Goal: Book appointment/travel/reservation

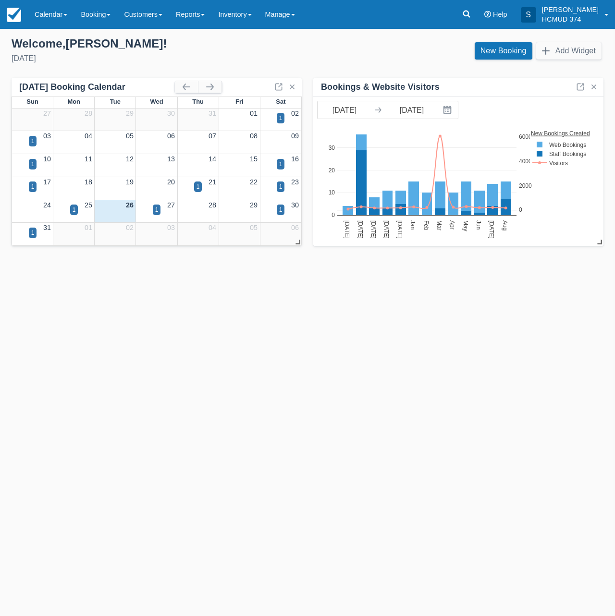
drag, startPoint x: 204, startPoint y: 359, endPoint x: 195, endPoint y: 350, distance: 12.6
click at [204, 359] on div "Templates help to speed up your product set-up, so you can start taking booking…" at bounding box center [307, 322] width 615 height 587
click at [507, 53] on link "New Booking" at bounding box center [503, 50] width 58 height 17
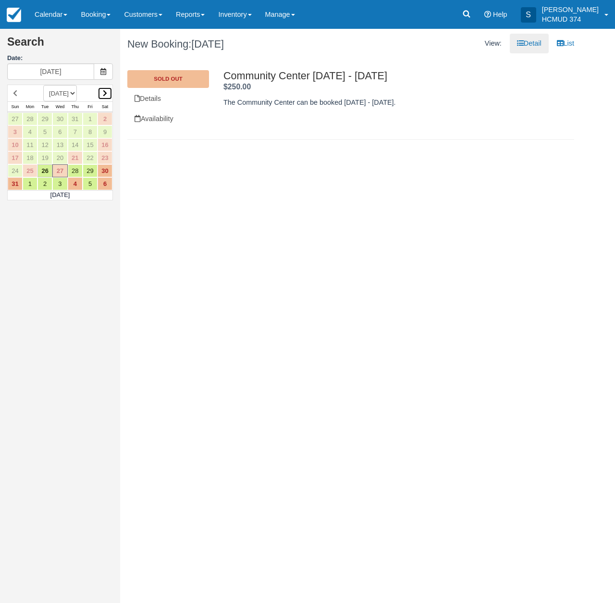
click at [104, 97] on link at bounding box center [104, 93] width 15 height 13
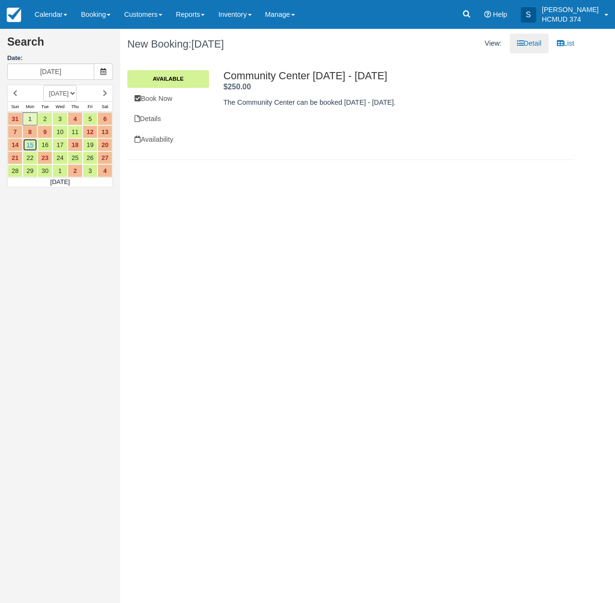
click at [30, 148] on link "15" at bounding box center [30, 144] width 15 height 13
type input "[DATE]"
drag, startPoint x: 156, startPoint y: 103, endPoint x: 161, endPoint y: 113, distance: 11.0
click at [156, 103] on link "Book Now" at bounding box center [168, 99] width 82 height 20
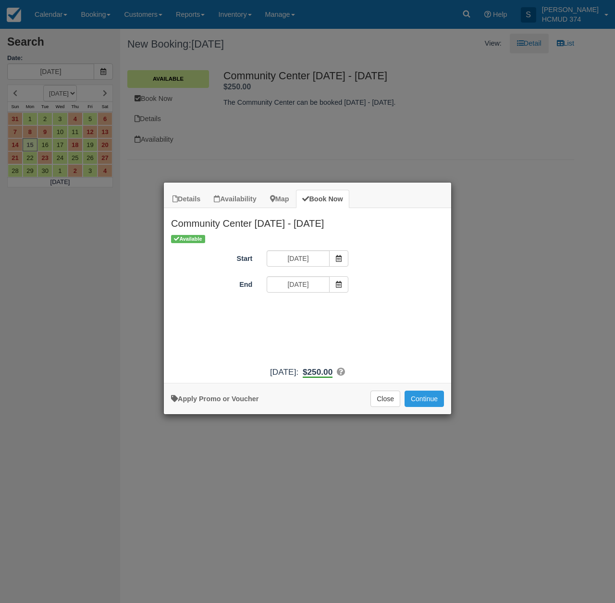
drag, startPoint x: 223, startPoint y: 404, endPoint x: 257, endPoint y: 373, distance: 46.6
click at [223, 402] on link "Apply Promo or Voucher" at bounding box center [214, 399] width 87 height 8
click at [315, 313] on input "Promo / Voucher" at bounding box center [299, 311] width 67 height 16
type input "briancanepa"
click at [366, 311] on button "Apply" at bounding box center [369, 310] width 24 height 12
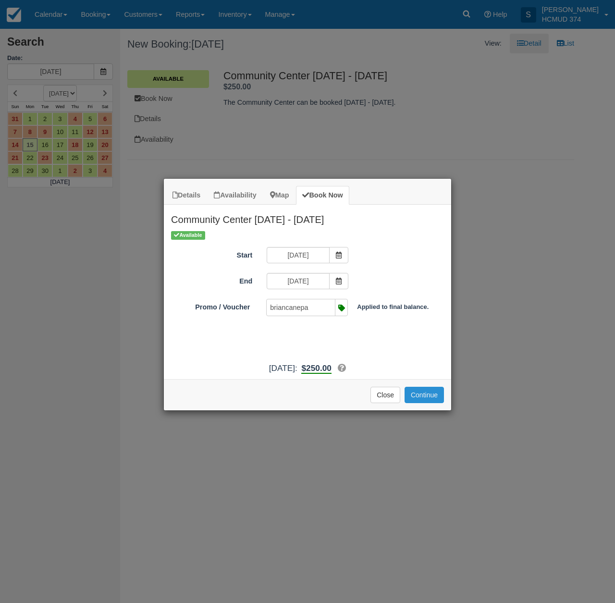
click at [416, 403] on button "Continue" at bounding box center [423, 395] width 39 height 16
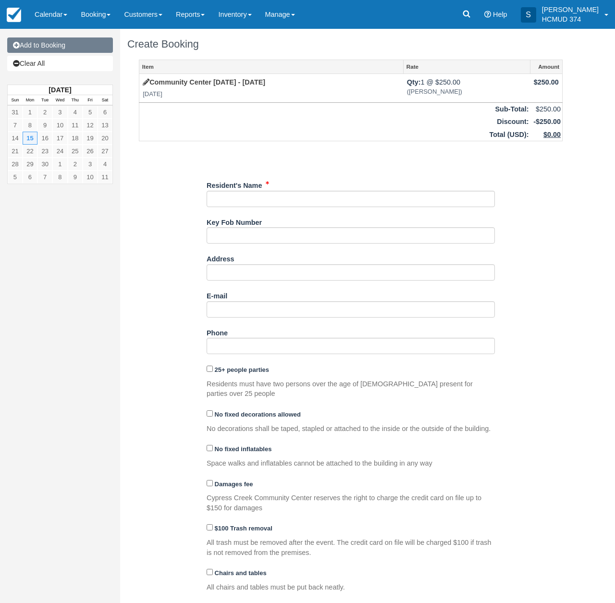
click at [45, 46] on link "Add to Booking" at bounding box center [60, 44] width 106 height 15
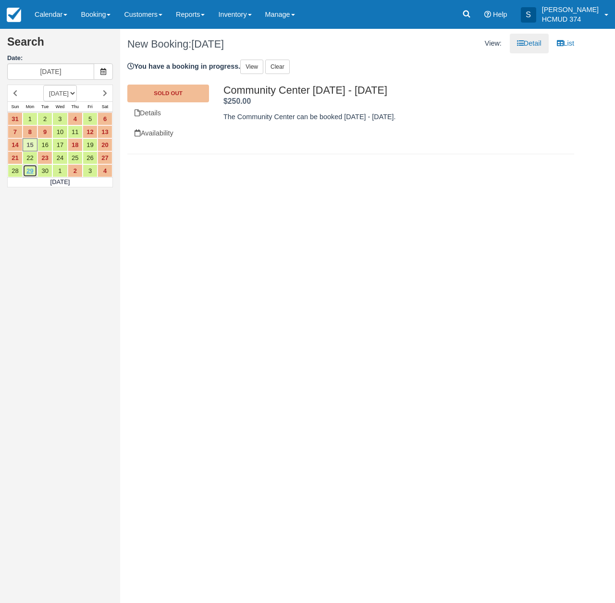
click at [29, 170] on link "29" at bounding box center [30, 170] width 15 height 13
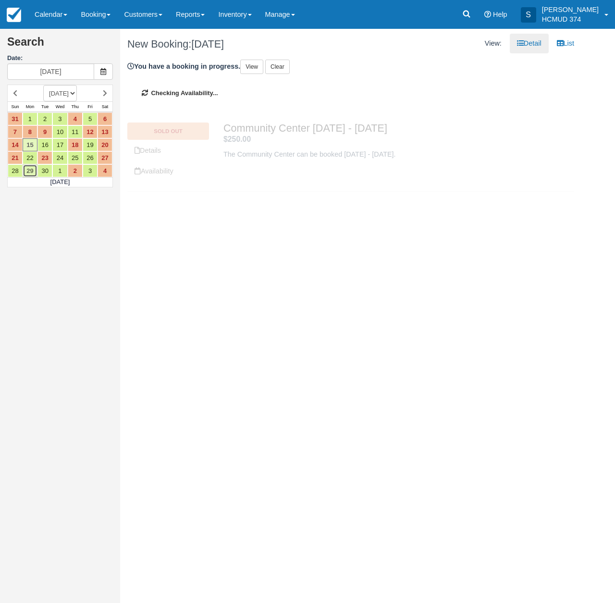
type input "[DATE]"
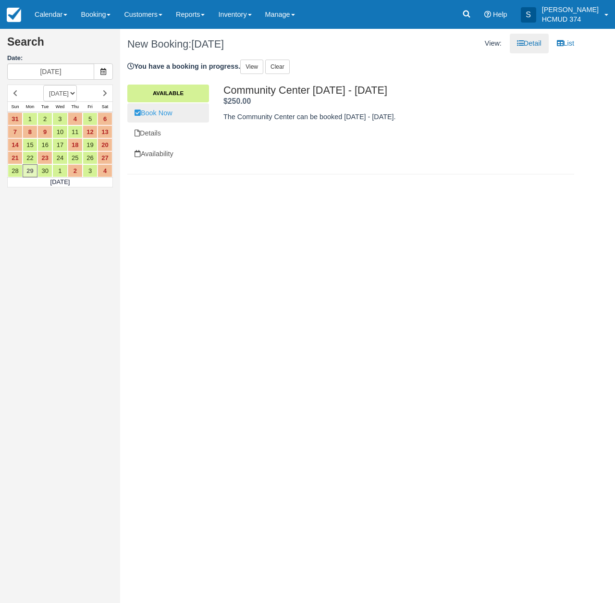
click at [166, 117] on link "Book Now" at bounding box center [168, 113] width 82 height 20
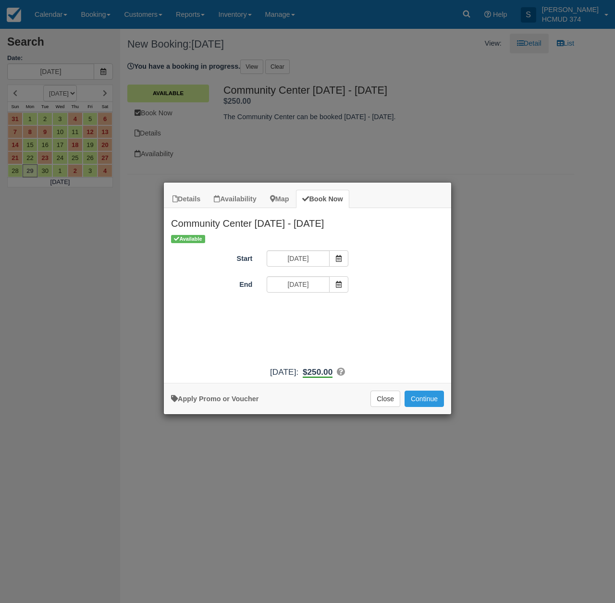
drag, startPoint x: 238, startPoint y: 403, endPoint x: 300, endPoint y: 338, distance: 90.0
click at [238, 402] on link "Apply Promo or Voucher" at bounding box center [214, 399] width 87 height 8
click at [317, 314] on input "Promo / Voucher" at bounding box center [299, 311] width 67 height 16
type input "briancanepa"
click at [362, 309] on button "Apply" at bounding box center [369, 310] width 24 height 12
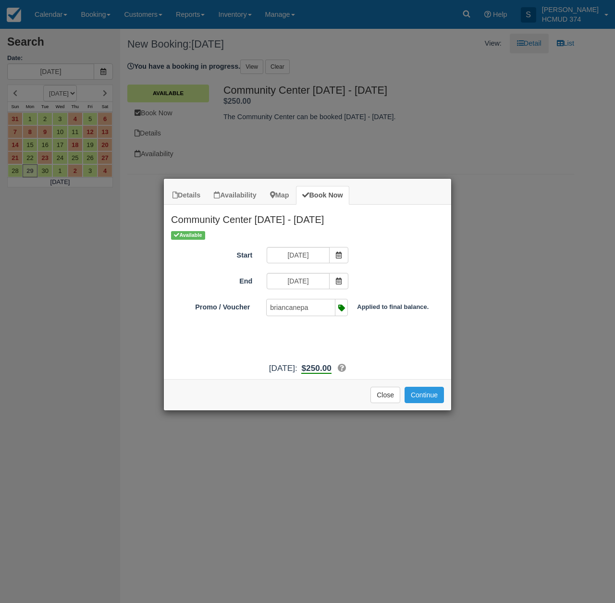
drag, startPoint x: 432, startPoint y: 411, endPoint x: 416, endPoint y: 429, distance: 24.2
click at [432, 403] on button "Continue" at bounding box center [423, 395] width 39 height 16
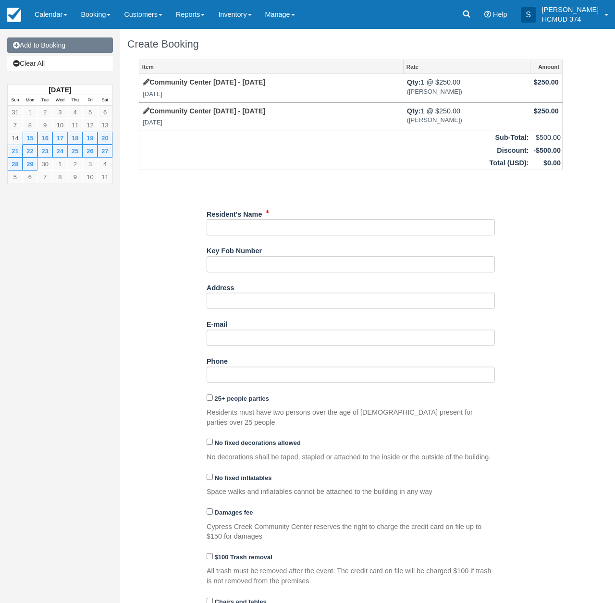
click at [69, 48] on link "Add to Booking" at bounding box center [60, 44] width 106 height 15
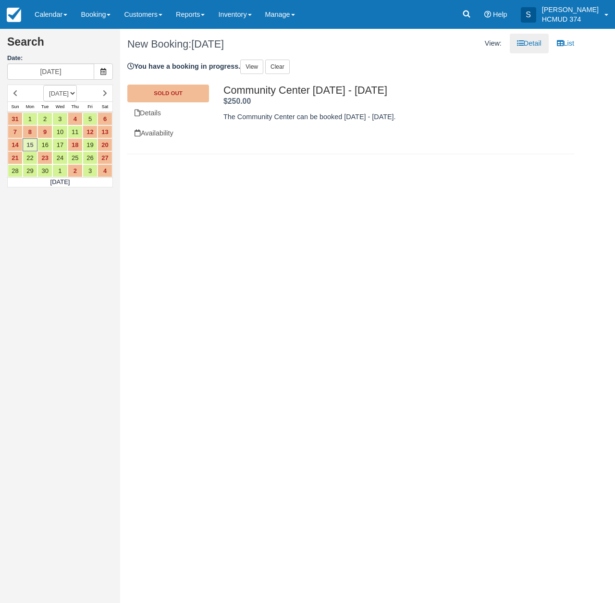
select select "20251001"
click at [29, 132] on link "6" at bounding box center [30, 131] width 15 height 13
type input "10/06/25"
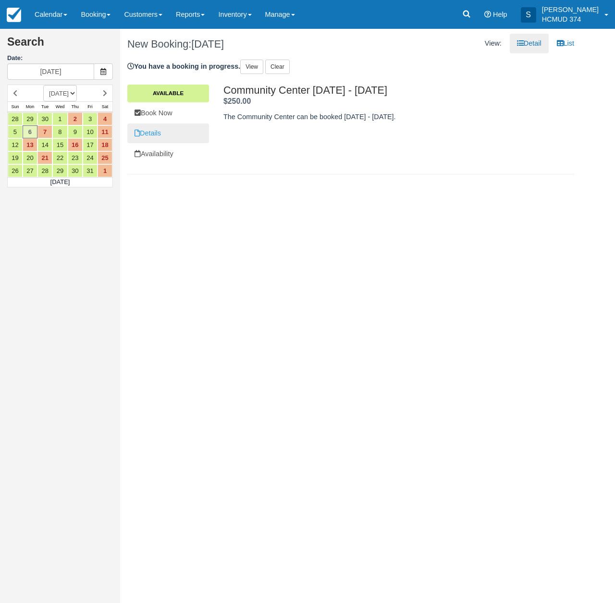
drag, startPoint x: 179, startPoint y: 111, endPoint x: 188, endPoint y: 141, distance: 31.1
click at [179, 111] on link "Book Now" at bounding box center [168, 113] width 82 height 20
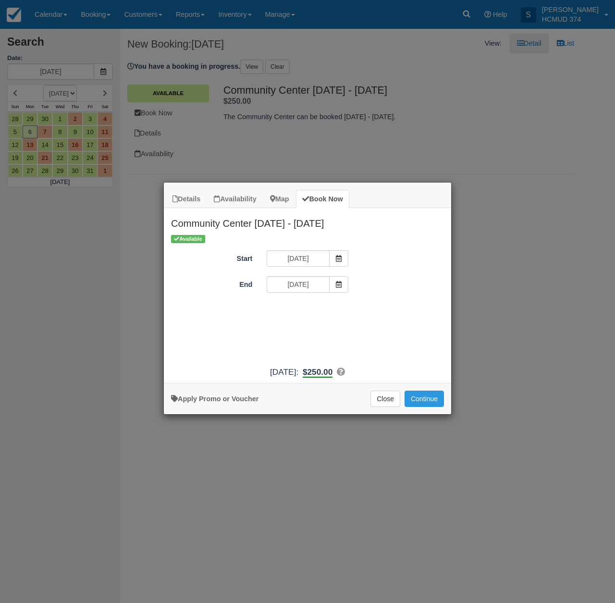
click at [221, 402] on link "Apply Promo or Voucher" at bounding box center [214, 399] width 87 height 8
click at [287, 314] on input "Promo / Voucher" at bounding box center [299, 311] width 67 height 16
type input "briancanepa"
click at [367, 315] on button "Apply" at bounding box center [369, 310] width 24 height 12
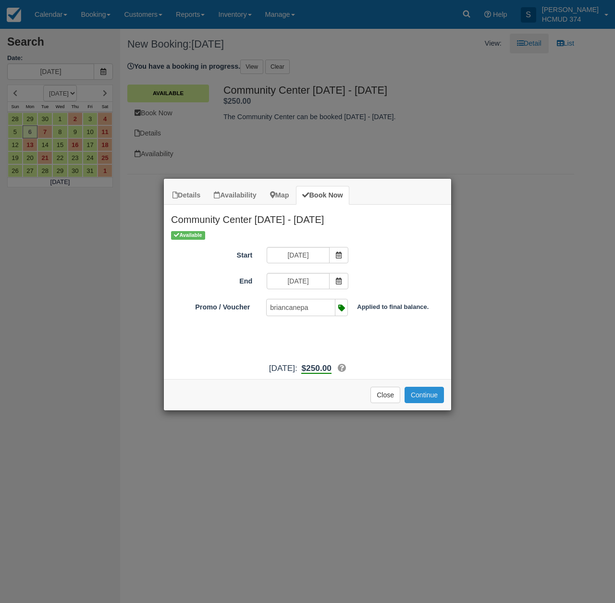
click at [423, 403] on button "Continue" at bounding box center [423, 395] width 39 height 16
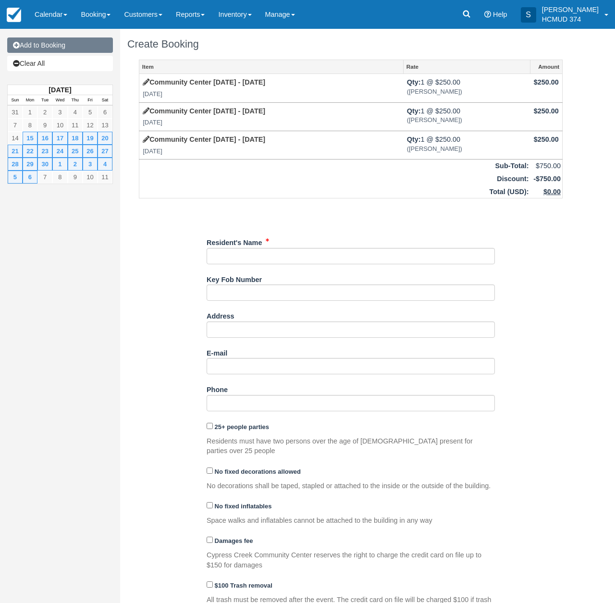
click at [68, 47] on link "Add to Booking" at bounding box center [60, 44] width 106 height 15
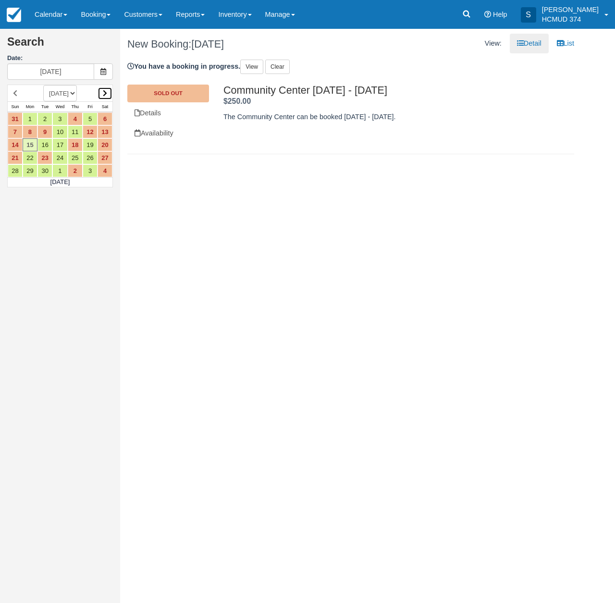
click at [106, 91] on icon at bounding box center [105, 93] width 4 height 7
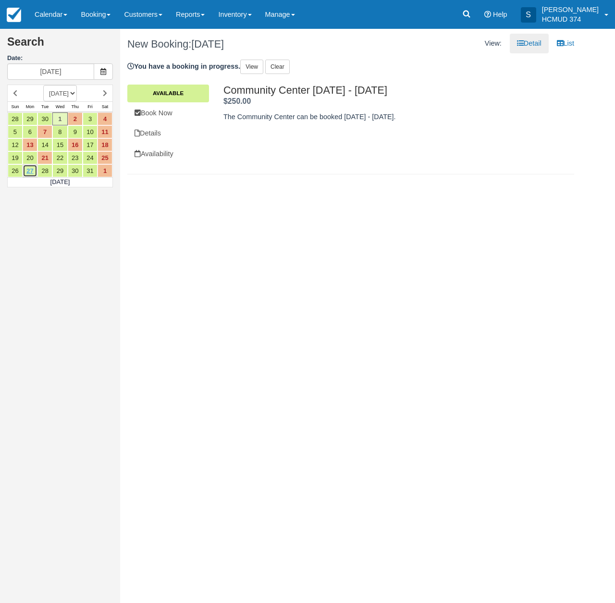
click at [30, 170] on link "27" at bounding box center [30, 170] width 15 height 13
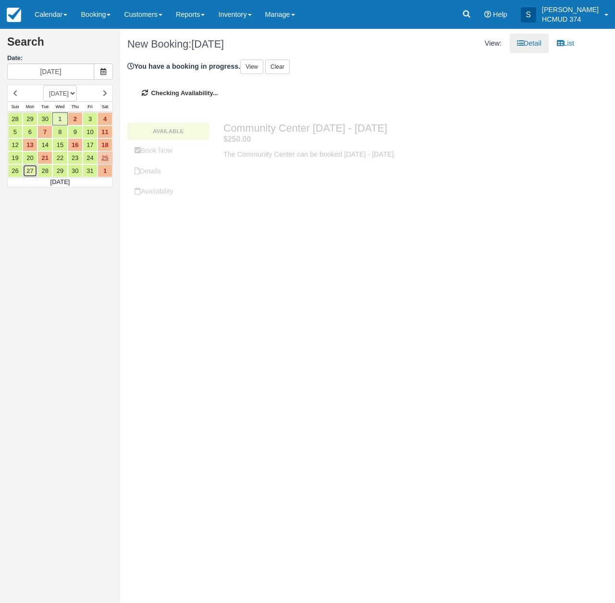
type input "10/27/25"
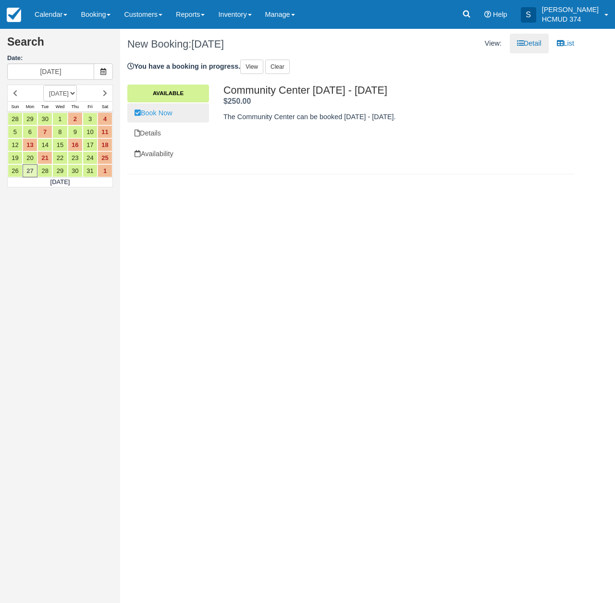
click at [179, 115] on link "Book Now" at bounding box center [168, 113] width 82 height 20
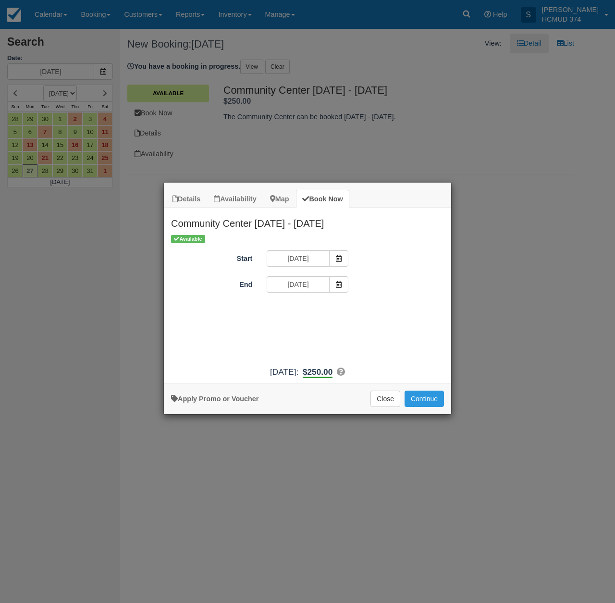
drag, startPoint x: 214, startPoint y: 402, endPoint x: 222, endPoint y: 394, distance: 11.6
click at [214, 402] on link "Apply Promo or Voucher" at bounding box center [214, 399] width 87 height 8
click at [291, 315] on input "Promo / Voucher" at bounding box center [299, 311] width 67 height 16
type input "briancanepa"
drag, startPoint x: 369, startPoint y: 312, endPoint x: 388, endPoint y: 335, distance: 30.0
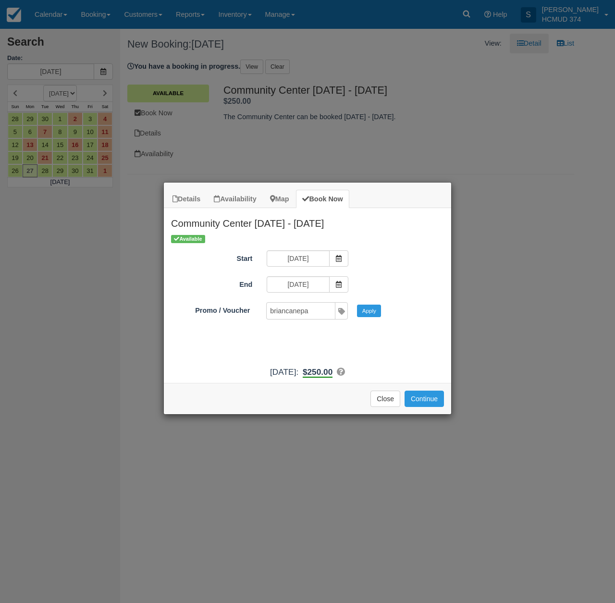
click at [370, 312] on button "Apply" at bounding box center [369, 310] width 24 height 12
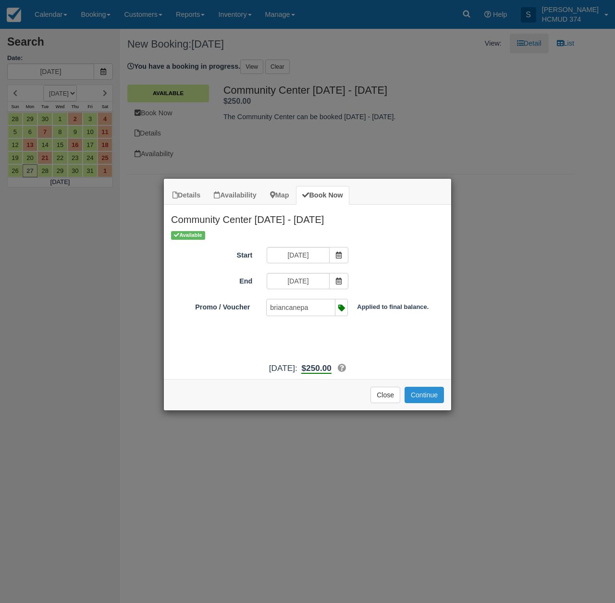
click at [428, 403] on button "Continue" at bounding box center [423, 395] width 39 height 16
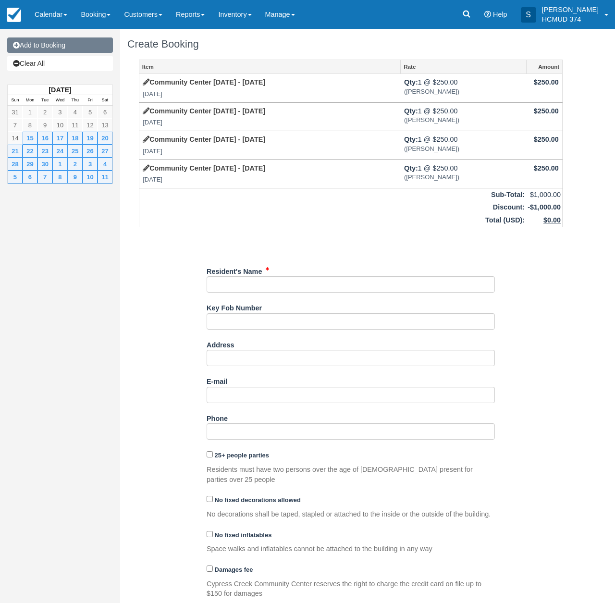
click at [75, 47] on link "Add to Booking" at bounding box center [60, 44] width 106 height 15
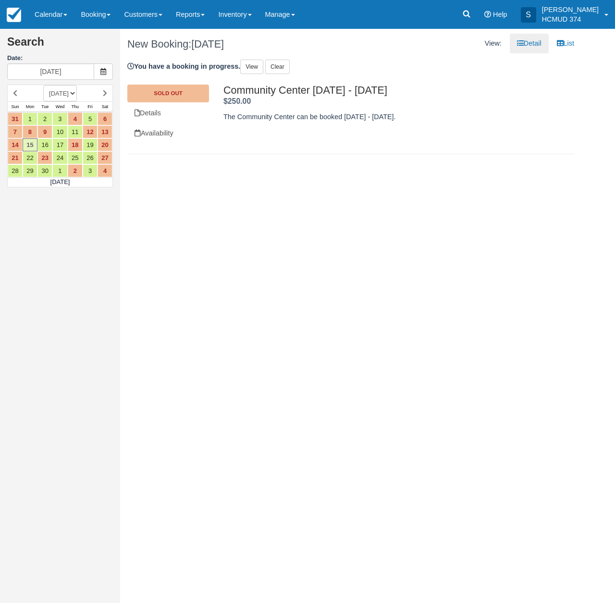
select select "20251101"
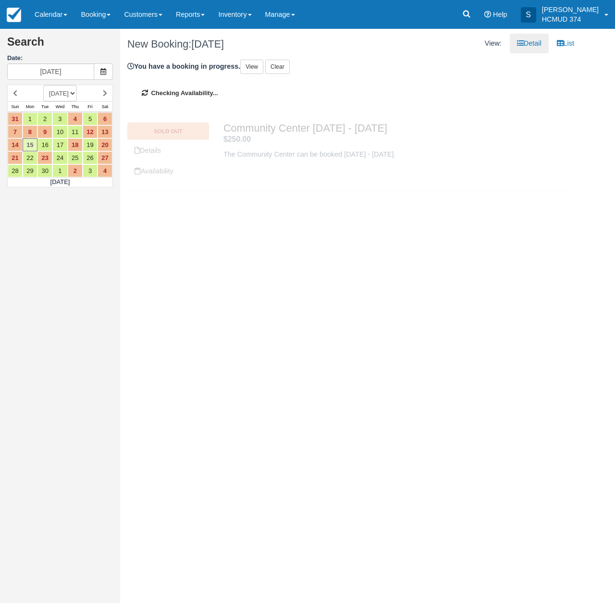
type input "11/01/25"
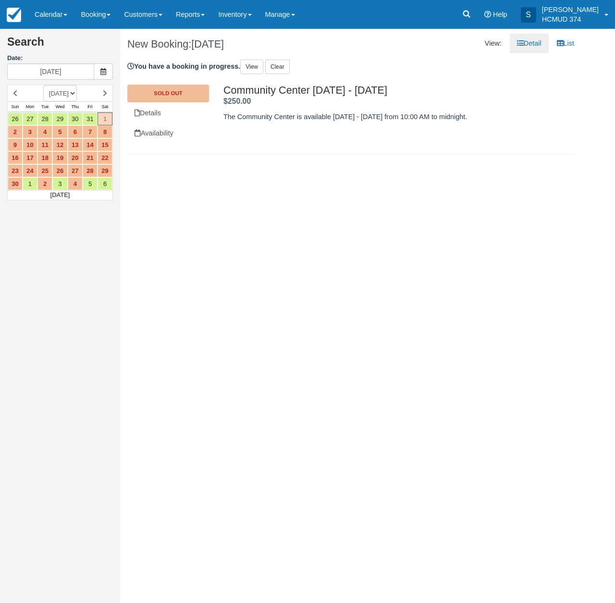
select select "20251201"
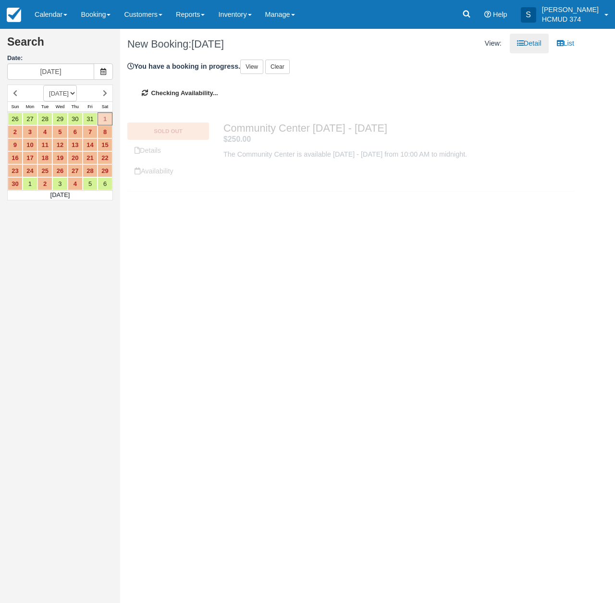
type input "12/01/25"
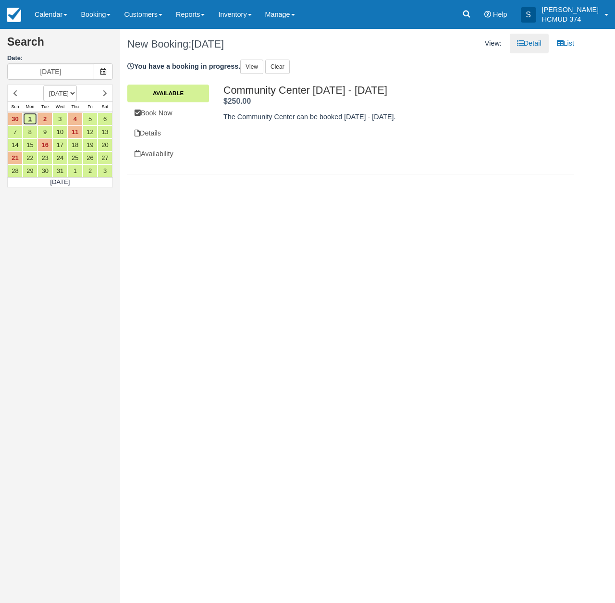
click at [31, 118] on link "1" at bounding box center [30, 118] width 15 height 13
drag, startPoint x: 147, startPoint y: 112, endPoint x: 191, endPoint y: 180, distance: 80.3
click at [147, 112] on link "Book Now" at bounding box center [168, 113] width 82 height 20
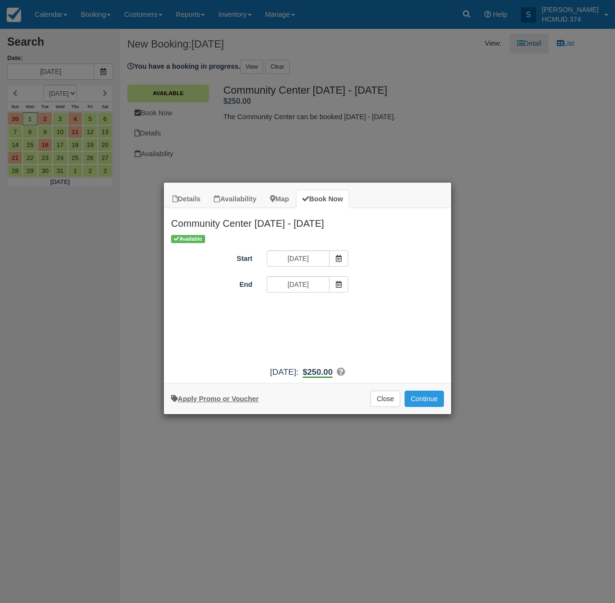
click at [242, 402] on link "Apply Promo or Voucher" at bounding box center [214, 399] width 87 height 8
click at [307, 314] on input "Promo / Voucher" at bounding box center [299, 311] width 67 height 16
type input "briancanepa"
click at [365, 307] on button "Apply" at bounding box center [369, 310] width 24 height 12
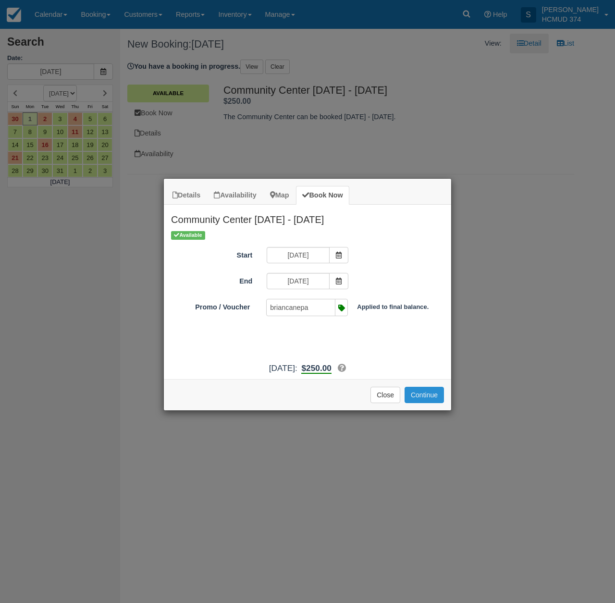
click at [428, 403] on button "Continue" at bounding box center [423, 395] width 39 height 16
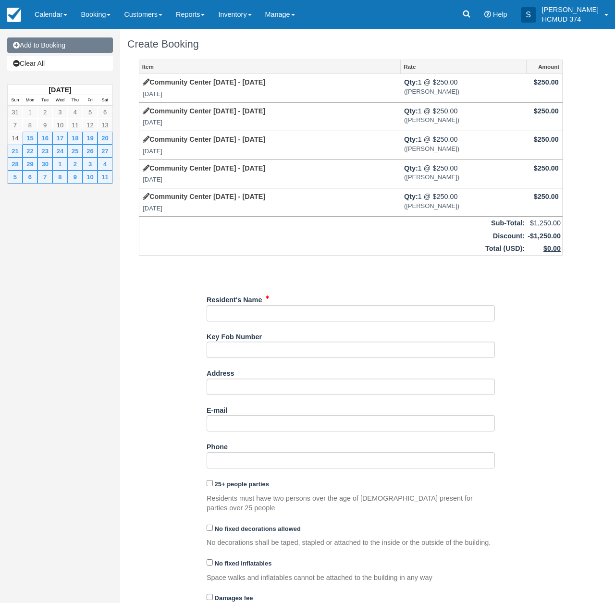
click at [54, 48] on link "Add to Booking" at bounding box center [60, 44] width 106 height 15
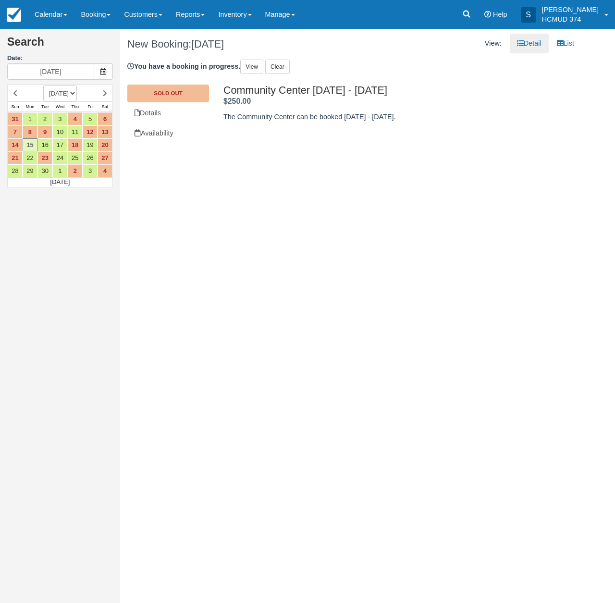
select select "20251201"
drag, startPoint x: 31, startPoint y: 143, endPoint x: 59, endPoint y: 145, distance: 28.4
click at [31, 143] on link "15" at bounding box center [30, 144] width 15 height 13
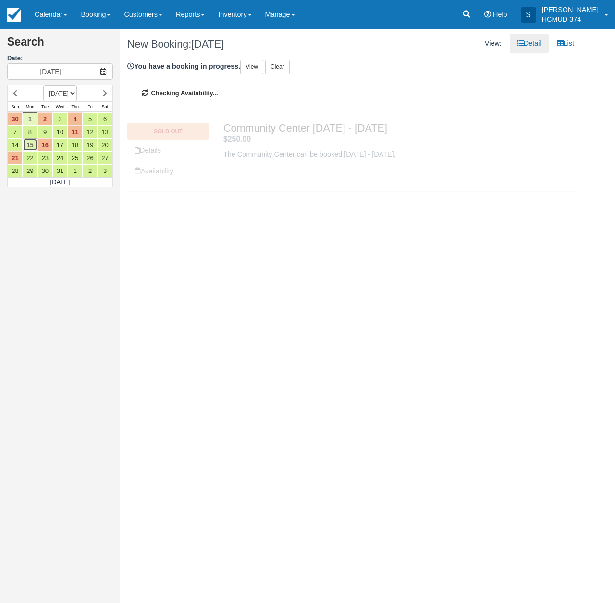
type input "12/15/25"
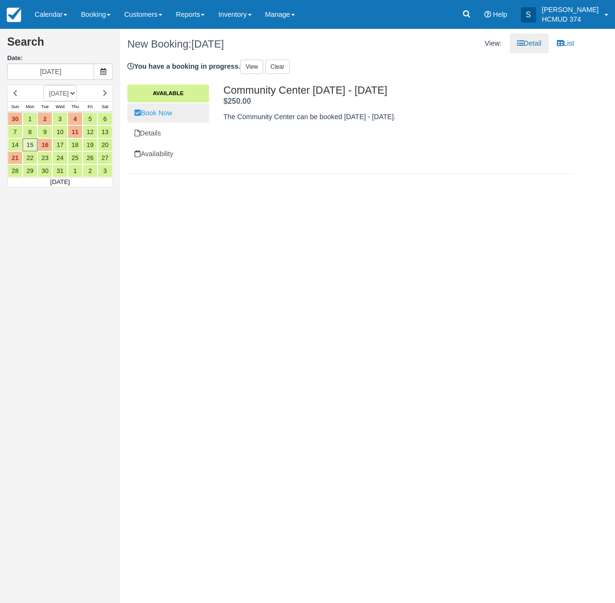
click at [171, 113] on link "Book Now" at bounding box center [168, 113] width 82 height 20
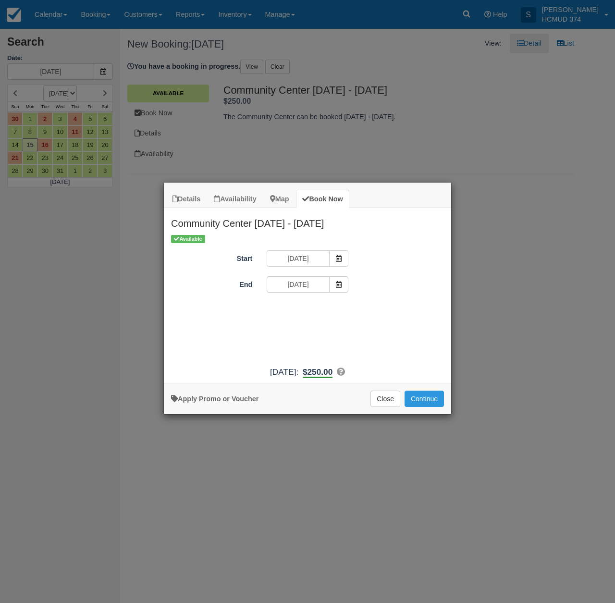
click at [210, 398] on link "Apply Promo or Voucher" at bounding box center [214, 399] width 87 height 8
click at [300, 310] on input "Promo / Voucher" at bounding box center [299, 311] width 67 height 16
type input "briancanepa"
drag, startPoint x: 369, startPoint y: 310, endPoint x: 376, endPoint y: 322, distance: 13.3
click at [370, 311] on button "Apply" at bounding box center [369, 310] width 24 height 12
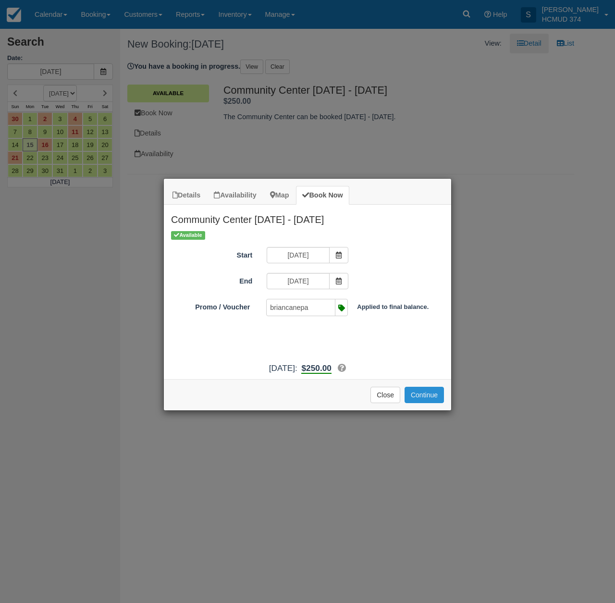
click at [434, 403] on button "Continue" at bounding box center [423, 395] width 39 height 16
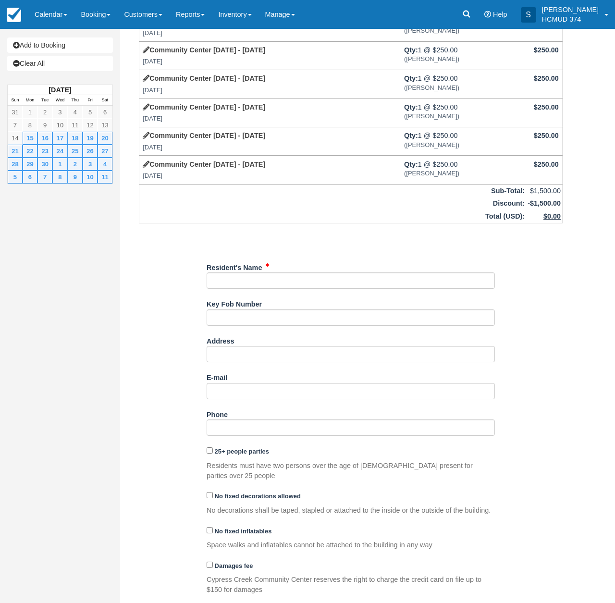
scroll to position [93, 0]
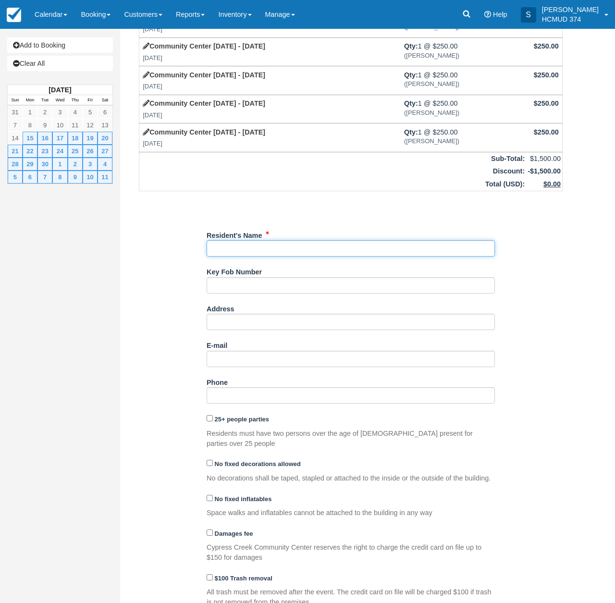
click at [273, 242] on input "Resident's Name" at bounding box center [350, 248] width 288 height 16
type input "J"
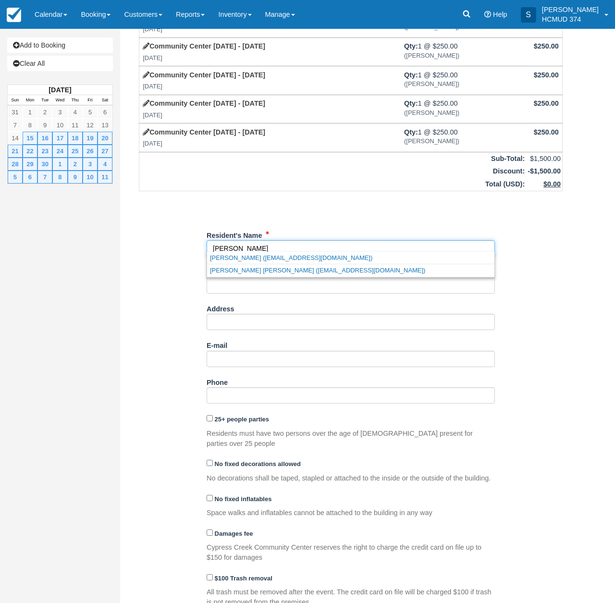
click at [267, 257] on link "[PERSON_NAME] ([EMAIL_ADDRESS][DOMAIN_NAME])" at bounding box center [350, 258] width 287 height 12
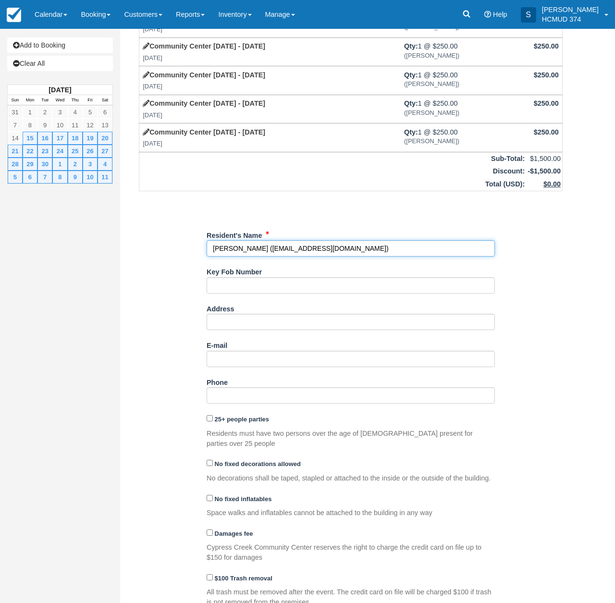
type input "[PERSON_NAME]"
type input "[EMAIL_ADDRESS][DOMAIN_NAME]"
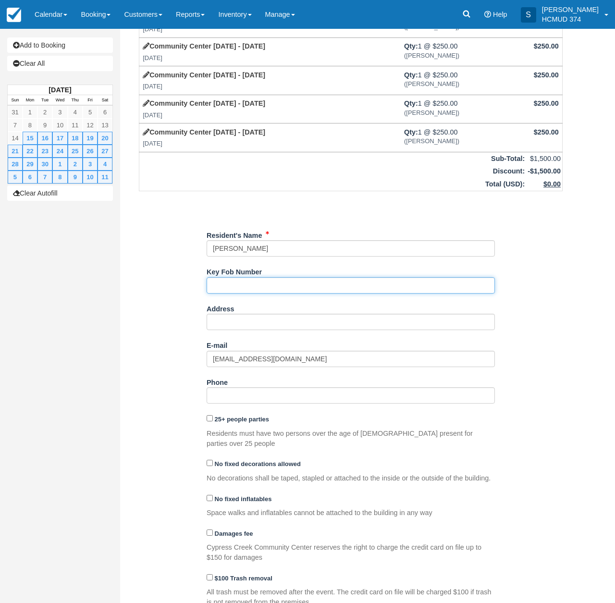
click at [243, 277] on input "Key Fob Number" at bounding box center [350, 285] width 288 height 16
click at [137, 314] on div "Item Rate Amount [GEOGRAPHIC_DATA] [DATE] - [DATE] [DATE] Qty: 1 @ $250.00 ([PE…" at bounding box center [350, 341] width 447 height 750
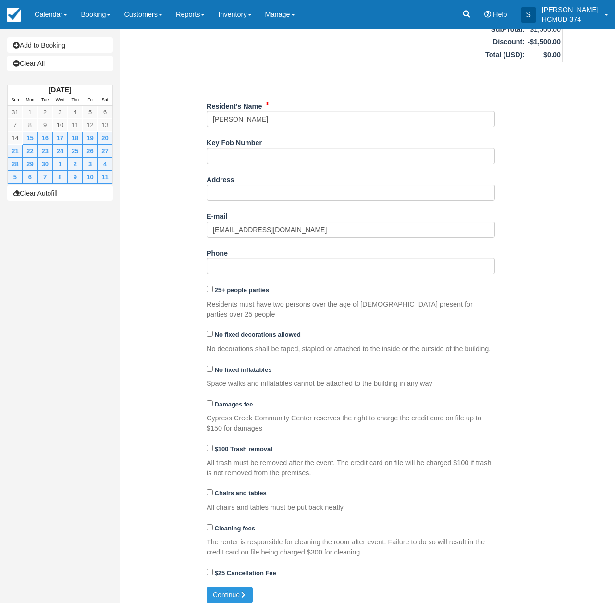
scroll to position [222, 0]
click at [230, 287] on strong "25+ people parties" at bounding box center [242, 290] width 54 height 7
click at [213, 286] on input "25+ people parties" at bounding box center [209, 289] width 6 height 6
checkbox input "true"
drag, startPoint x: 233, startPoint y: 327, endPoint x: 236, endPoint y: 323, distance: 5.1
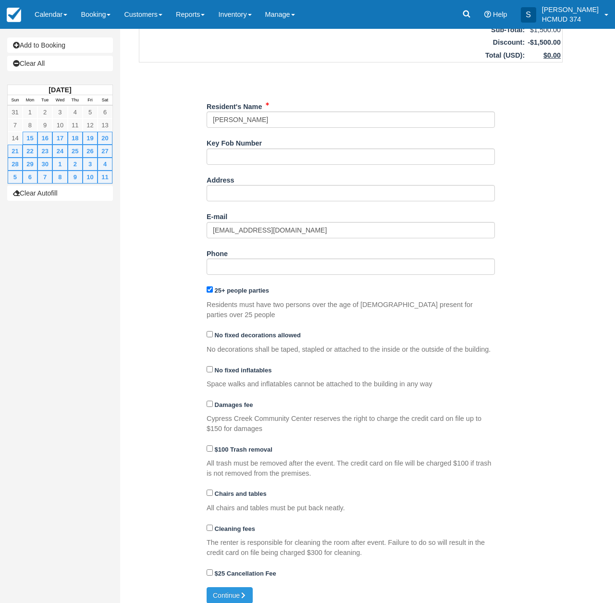
click at [233, 327] on div "No fixed decorations allowed No decorations shall be taped, stapled or attached…" at bounding box center [350, 340] width 288 height 27
click at [237, 327] on div "No fixed decorations allowed" at bounding box center [350, 334] width 288 height 15
click at [239, 366] on strong "No fixed inflatables" at bounding box center [243, 369] width 57 height 7
click at [213, 366] on input "No fixed inflatables" at bounding box center [209, 369] width 6 height 6
checkbox input "true"
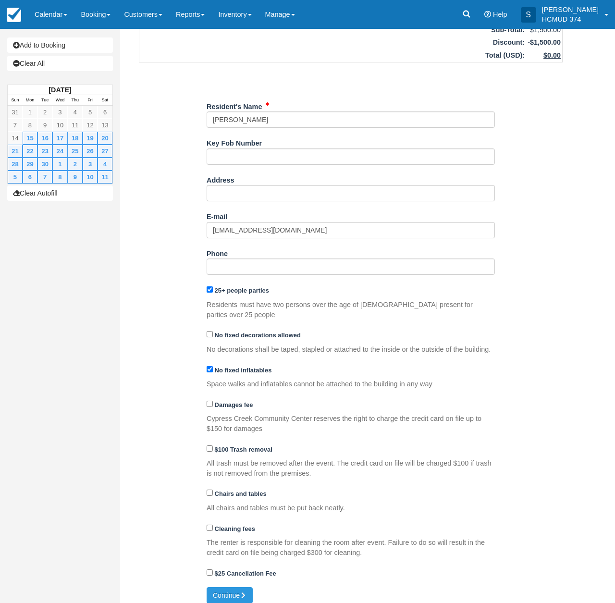
click at [242, 331] on strong "No fixed decorations allowed" at bounding box center [258, 334] width 86 height 7
click at [213, 331] on input "No fixed decorations allowed" at bounding box center [209, 334] width 6 height 6
checkbox input "true"
click at [241, 421] on p "Cypress Creek Community Center reserves the right to charge the credit card on …" at bounding box center [350, 423] width 288 height 20
drag, startPoint x: 240, startPoint y: 403, endPoint x: 240, endPoint y: 397, distance: 5.8
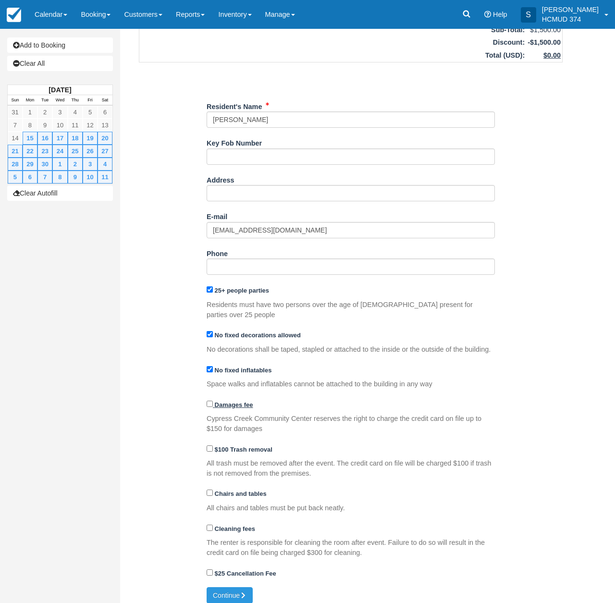
click at [240, 403] on div "Damages fee" at bounding box center [350, 404] width 288 height 15
click at [240, 401] on strong "Damages fee" at bounding box center [234, 404] width 38 height 7
click at [213, 400] on input "Damages fee" at bounding box center [209, 403] width 6 height 6
checkbox input "true"
drag, startPoint x: 242, startPoint y: 438, endPoint x: 241, endPoint y: 451, distance: 13.0
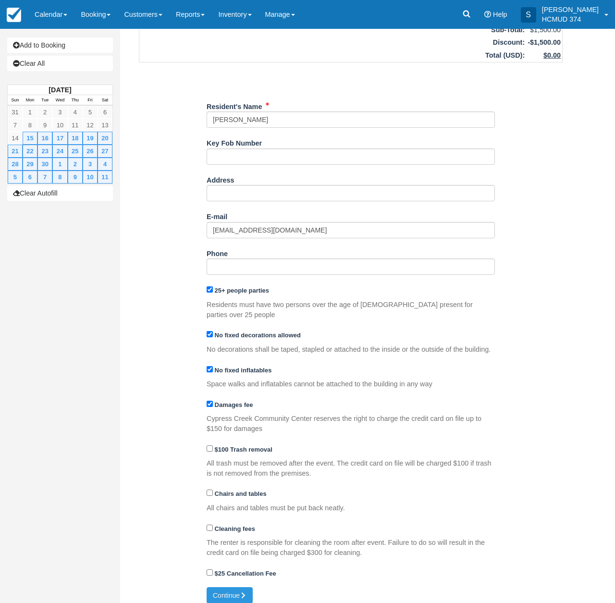
click at [242, 446] on strong "$100 Trash removal" at bounding box center [244, 449] width 58 height 7
click at [213, 445] on input "$100 Trash removal" at bounding box center [209, 448] width 6 height 6
checkbox input "true"
click at [239, 490] on strong "Chairs and tables" at bounding box center [241, 493] width 52 height 7
click at [213, 489] on input "Chairs and tables" at bounding box center [209, 492] width 6 height 6
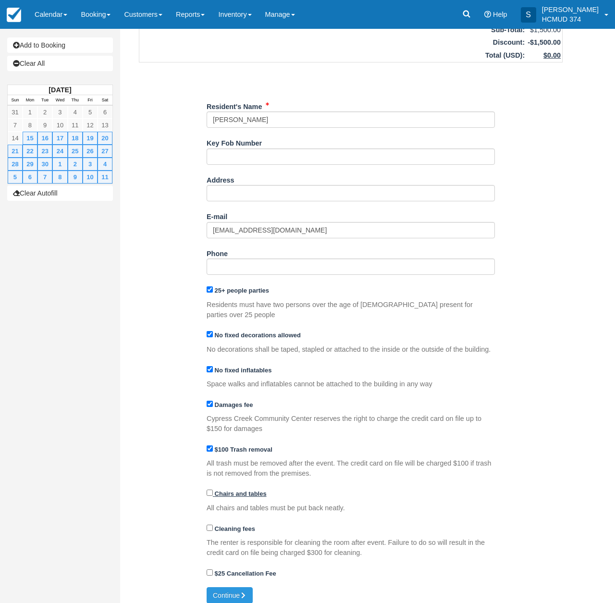
checkbox input "true"
click at [235, 525] on strong "Cleaning fees" at bounding box center [235, 528] width 40 height 7
click at [213, 524] on input "Cleaning fees" at bounding box center [209, 527] width 6 height 6
drag, startPoint x: 241, startPoint y: 525, endPoint x: 241, endPoint y: 506, distance: 18.7
click at [241, 525] on div "Cleaning fees" at bounding box center [350, 528] width 288 height 15
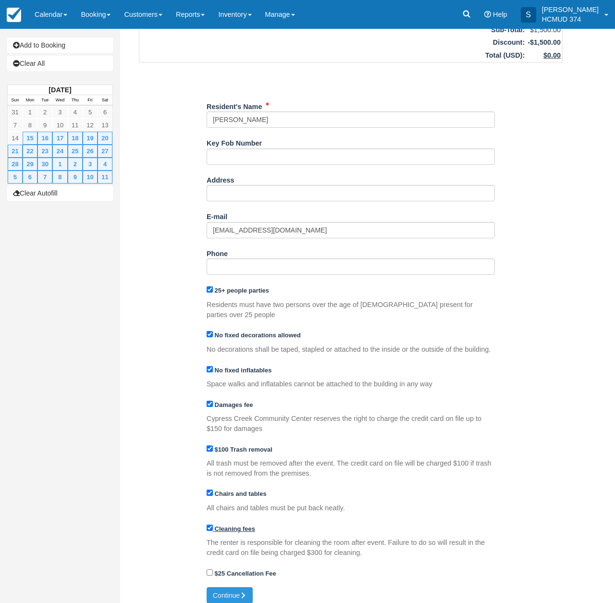
click at [224, 525] on strong "Cleaning fees" at bounding box center [235, 528] width 40 height 7
click at [213, 524] on input "Cleaning fees" at bounding box center [209, 527] width 6 height 6
checkbox input "false"
click at [227, 490] on strong "Chairs and tables" at bounding box center [241, 493] width 52 height 7
click at [213, 489] on input "Chairs and tables" at bounding box center [209, 492] width 6 height 6
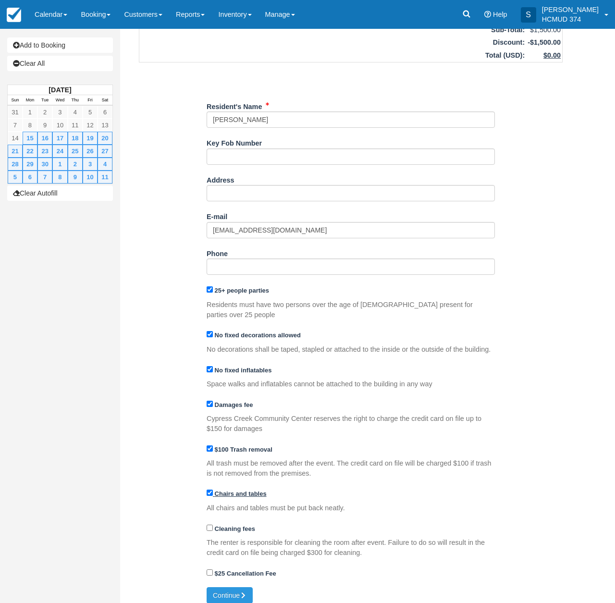
checkbox input "false"
click at [226, 442] on div "$100 Trash removal" at bounding box center [350, 449] width 288 height 15
click at [224, 446] on strong "$100 Trash removal" at bounding box center [244, 449] width 58 height 7
click at [213, 445] on input "$100 Trash removal" at bounding box center [209, 448] width 6 height 6
checkbox input "false"
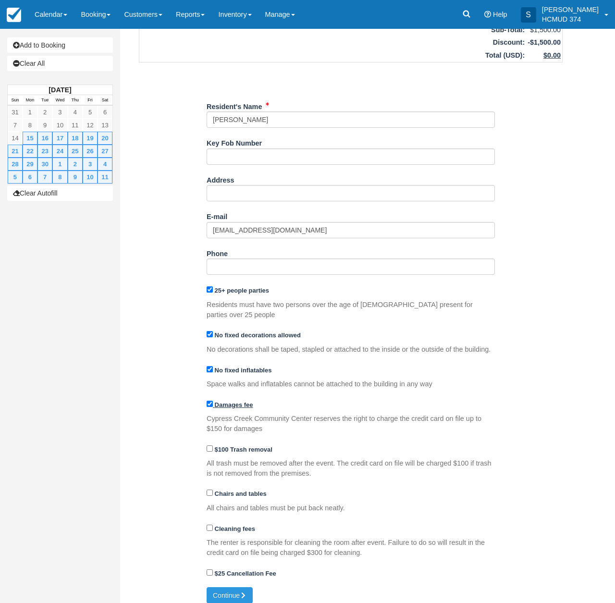
click at [227, 401] on strong "Damages fee" at bounding box center [234, 404] width 38 height 7
click at [213, 400] on input "Damages fee" at bounding box center [209, 403] width 6 height 6
checkbox input "false"
click at [220, 367] on div "No fixed inflatables" at bounding box center [350, 370] width 288 height 15
click at [221, 366] on strong "No fixed inflatables" at bounding box center [243, 369] width 57 height 7
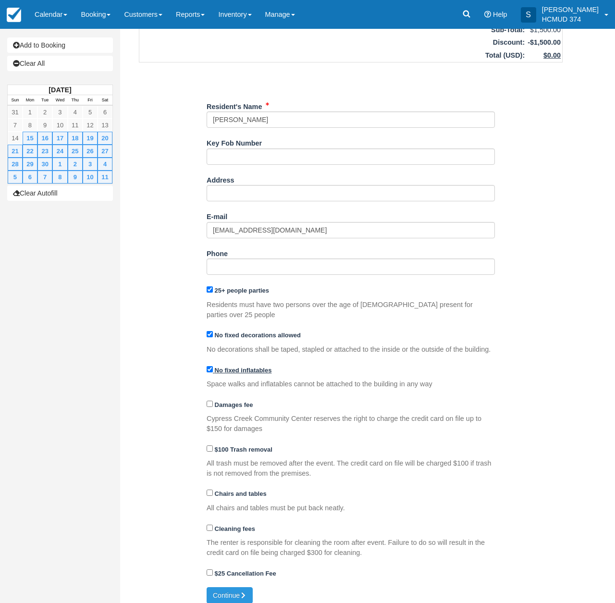
click at [213, 366] on input "No fixed inflatables" at bounding box center [209, 369] width 6 height 6
checkbox input "false"
click at [228, 331] on strong "No fixed decorations allowed" at bounding box center [258, 334] width 86 height 7
click at [213, 331] on input "No fixed decorations allowed" at bounding box center [209, 334] width 6 height 6
checkbox input "false"
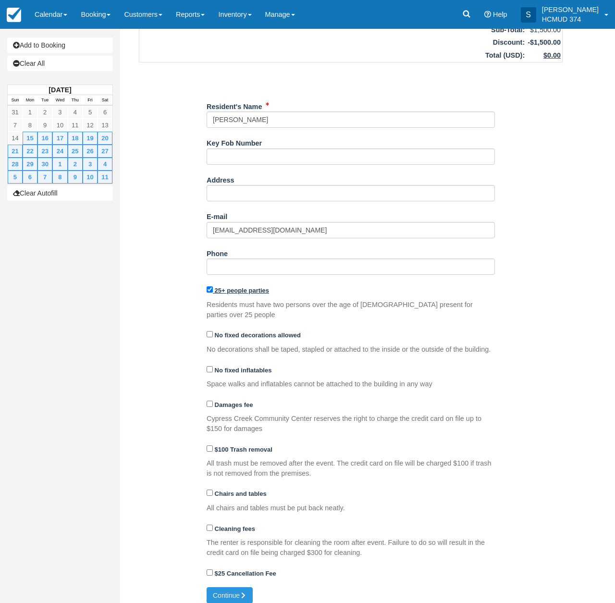
click at [226, 287] on strong "25+ people parties" at bounding box center [242, 290] width 54 height 7
click at [213, 286] on input "25+ people parties" at bounding box center [209, 289] width 6 height 6
checkbox input "false"
click at [227, 587] on button "Continue" at bounding box center [229, 595] width 46 height 16
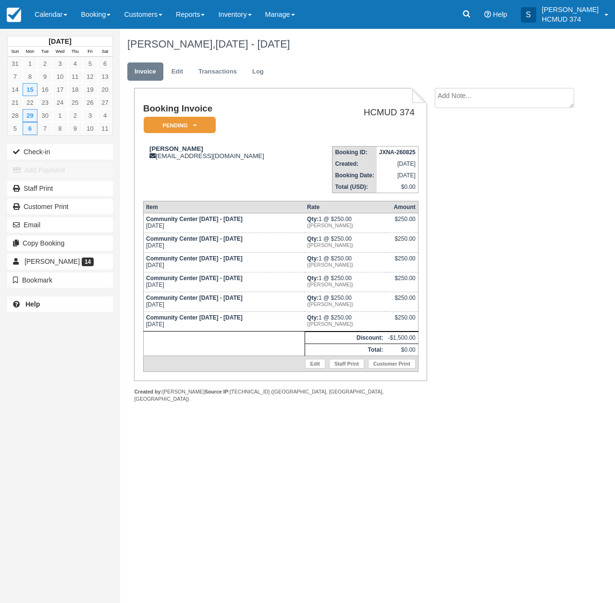
drag, startPoint x: 178, startPoint y: 123, endPoint x: 181, endPoint y: 129, distance: 6.2
click at [178, 123] on em "Pending" at bounding box center [180, 125] width 72 height 17
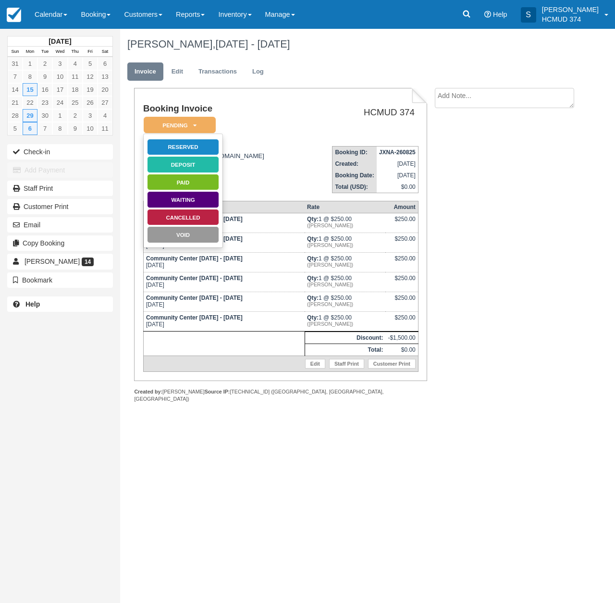
drag, startPoint x: 191, startPoint y: 145, endPoint x: 196, endPoint y: 167, distance: 22.1
click at [191, 145] on link "Reserved" at bounding box center [183, 147] width 72 height 17
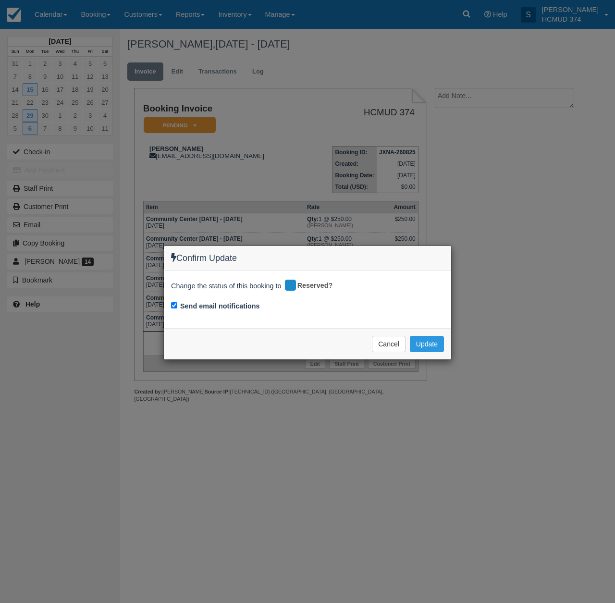
click at [246, 312] on div "Change the status of this booking to Reserved? Send email notifications" at bounding box center [307, 299] width 287 height 57
drag, startPoint x: 246, startPoint y: 303, endPoint x: 285, endPoint y: 315, distance: 40.6
click at [247, 303] on label "Send email notifications" at bounding box center [220, 306] width 80 height 10
click at [177, 303] on input "Send email notifications" at bounding box center [174, 305] width 6 height 6
checkbox input "false"
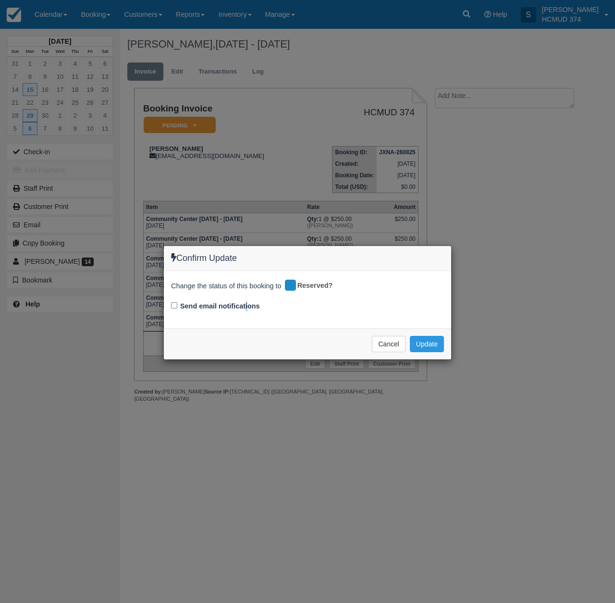
click at [430, 343] on button "Update" at bounding box center [427, 344] width 34 height 16
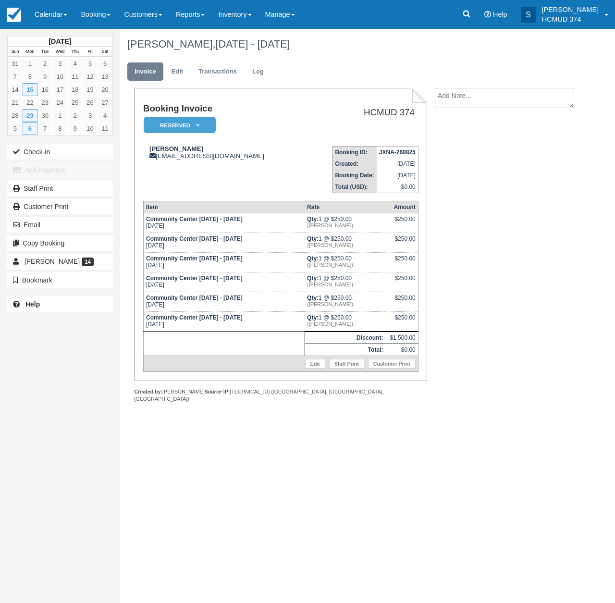
click at [152, 104] on h1 "Booking Invoice" at bounding box center [223, 109] width 161 height 10
drag, startPoint x: 143, startPoint y: 108, endPoint x: 417, endPoint y: 153, distance: 277.9
click at [417, 153] on tbody "Booking Invoice Reserved   Pending Deposit Paid Waiting Cancelled Void HCMUD 37…" at bounding box center [280, 148] width 275 height 89
copy tbody "Booking Invoice Reserved   Pending Deposit Paid Waiting Cancelled Void HCMUD 37…"
drag, startPoint x: 569, startPoint y: 235, endPoint x: 479, endPoint y: 207, distance: 94.5
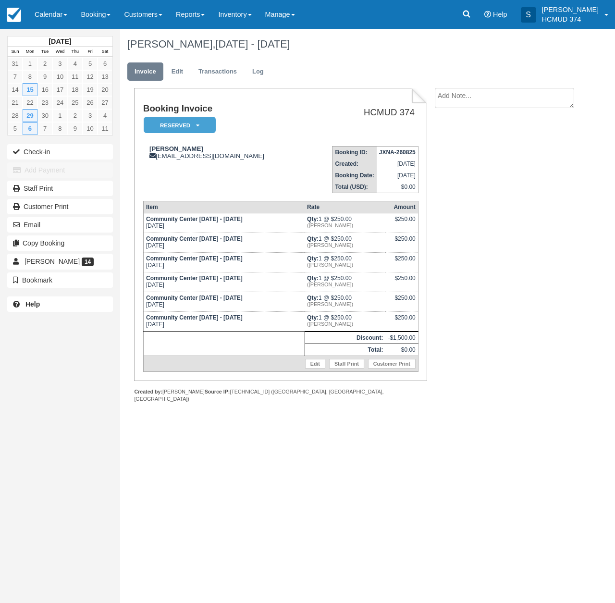
click at [569, 235] on div "Booking Invoice Reserved   Pending Deposit Paid Waiting Cancelled Void HCMUD 37…" at bounding box center [350, 255] width 461 height 335
drag, startPoint x: 142, startPoint y: 106, endPoint x: 417, endPoint y: 154, distance: 278.8
click at [417, 154] on div "Booking Invoice Reserved   Pending Deposit Paid Waiting Cancelled Void HCMUD 37…" at bounding box center [280, 234] width 293 height 293
copy div "Booking Invoice Reserved   Pending Deposit Paid Waiting Cancelled Void HCMUD 37…"
drag, startPoint x: 545, startPoint y: 229, endPoint x: 428, endPoint y: 341, distance: 161.7
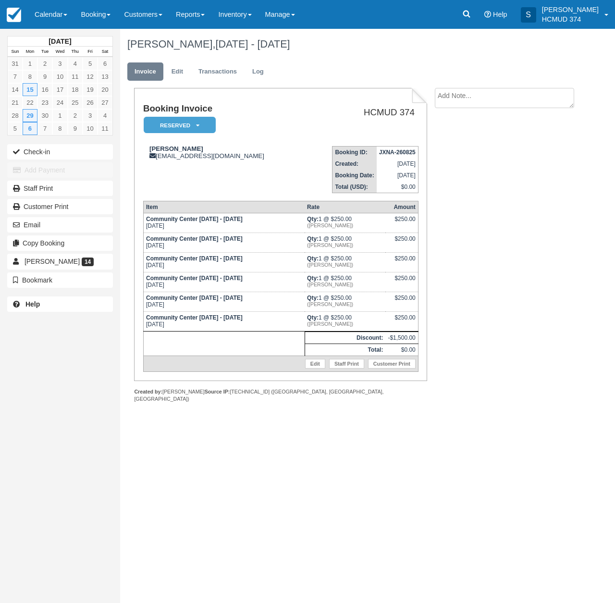
click at [545, 229] on div "Booking Invoice Reserved   Pending Deposit Paid Waiting Cancelled Void HCMUD 37…" at bounding box center [350, 255] width 461 height 335
click at [391, 368] on link "Customer Print" at bounding box center [392, 364] width 48 height 10
